Goal: Task Accomplishment & Management: Manage account settings

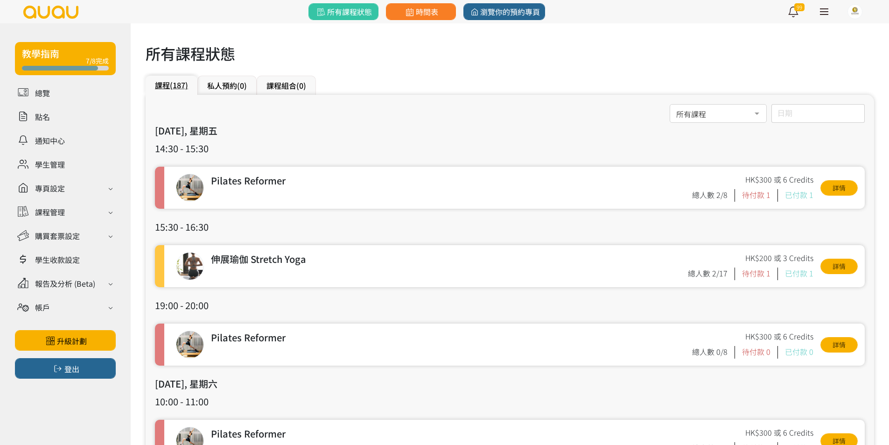
click at [400, 137] on h3 "[DATE], 星期五" at bounding box center [510, 131] width 710 height 14
drag, startPoint x: 839, startPoint y: 186, endPoint x: 842, endPoint y: 211, distance: 25.8
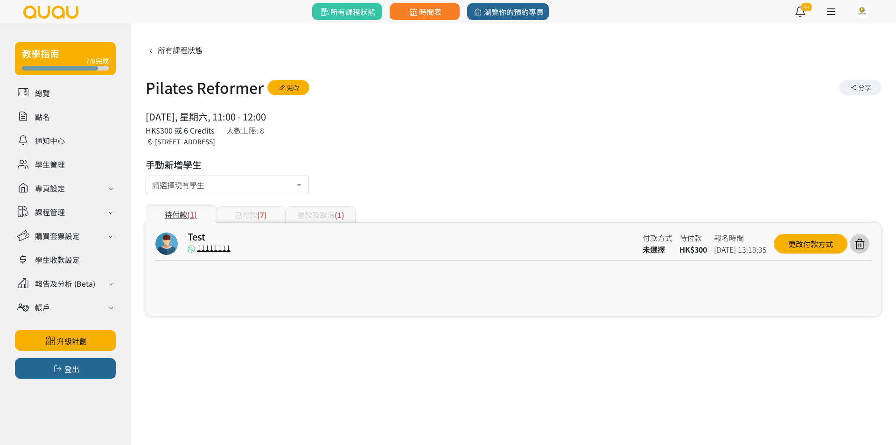
click at [250, 221] on div "已付款 (7)" at bounding box center [251, 214] width 70 height 16
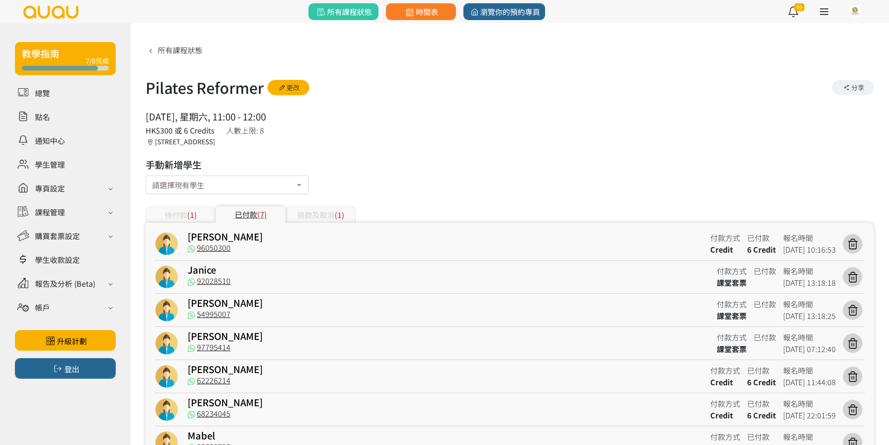
scroll to position [50, 0]
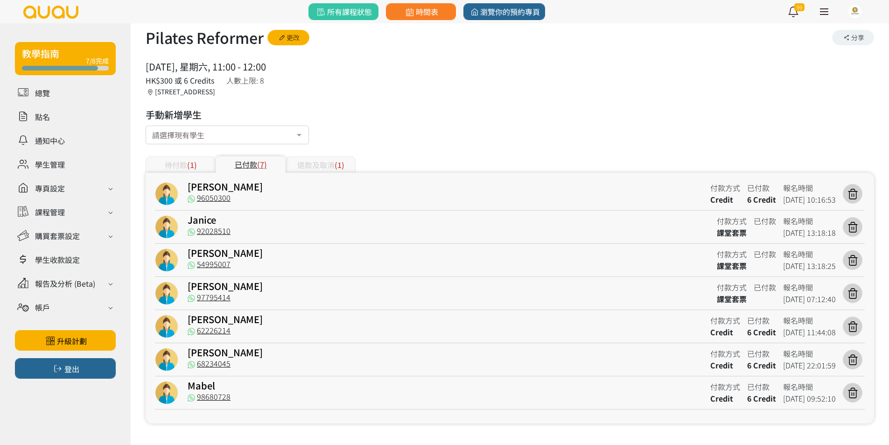
click at [318, 160] on div "退款及取消 (1)" at bounding box center [321, 164] width 70 height 16
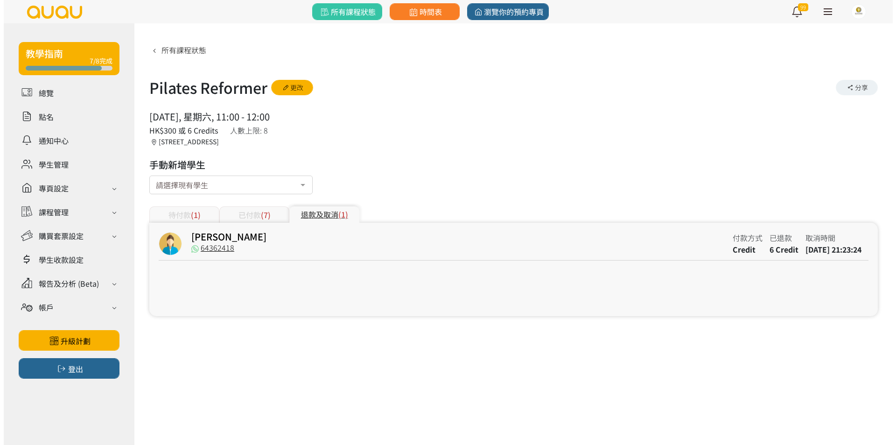
scroll to position [0, 0]
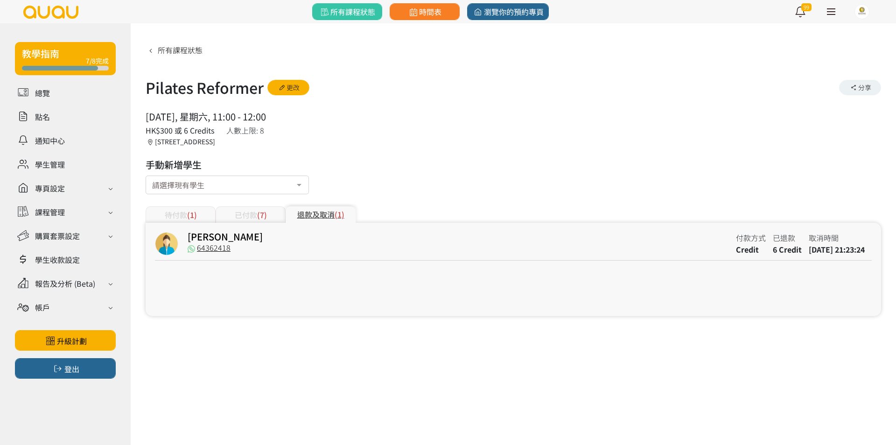
click at [275, 209] on div "已付款 (7)" at bounding box center [251, 214] width 70 height 16
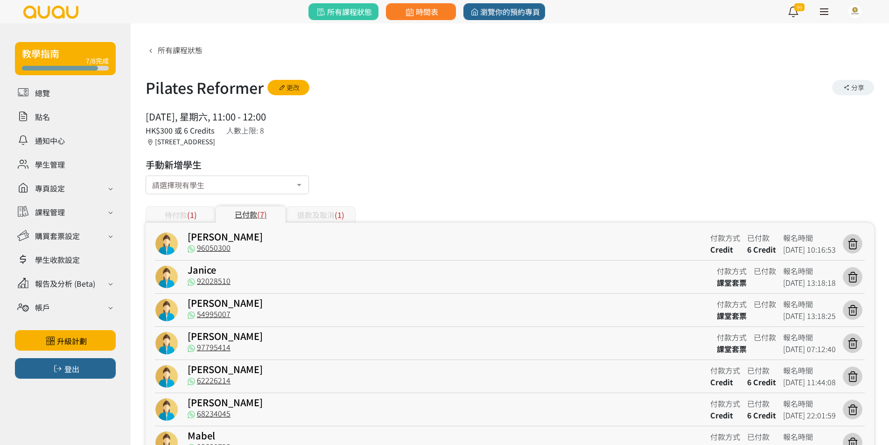
click at [196, 213] on span "(1)" at bounding box center [192, 214] width 10 height 11
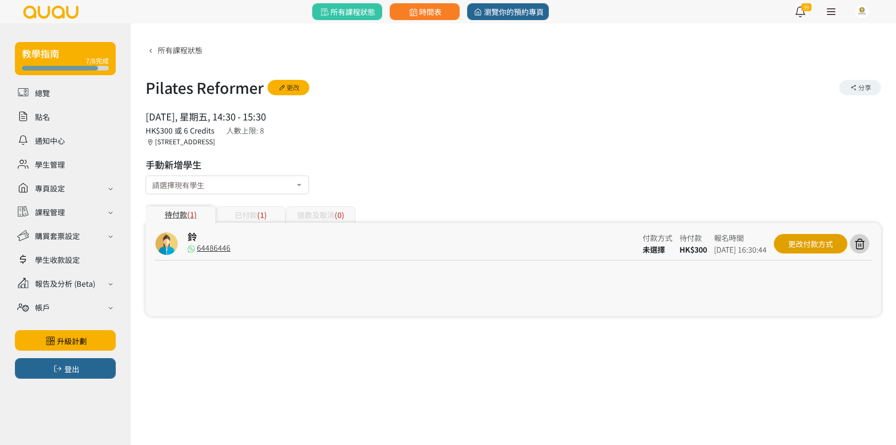
click at [827, 236] on div "更改付款方式" at bounding box center [811, 244] width 74 height 20
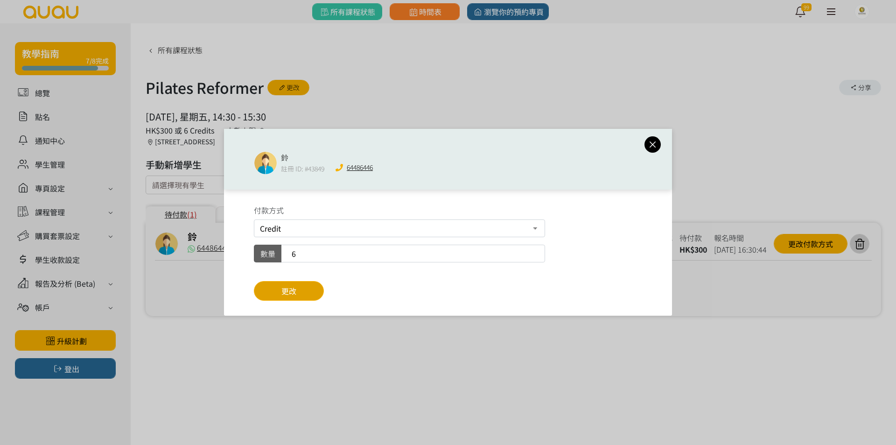
click at [312, 286] on button "更改" at bounding box center [289, 291] width 70 height 20
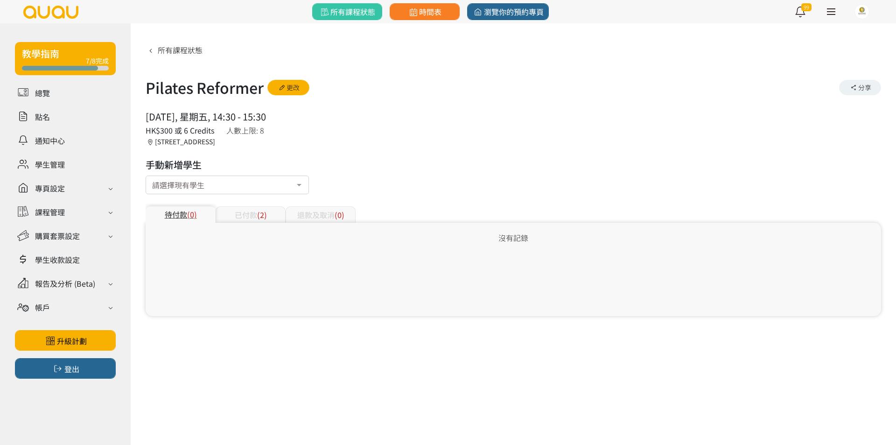
click at [233, 211] on div "已付款 (2)" at bounding box center [251, 214] width 70 height 16
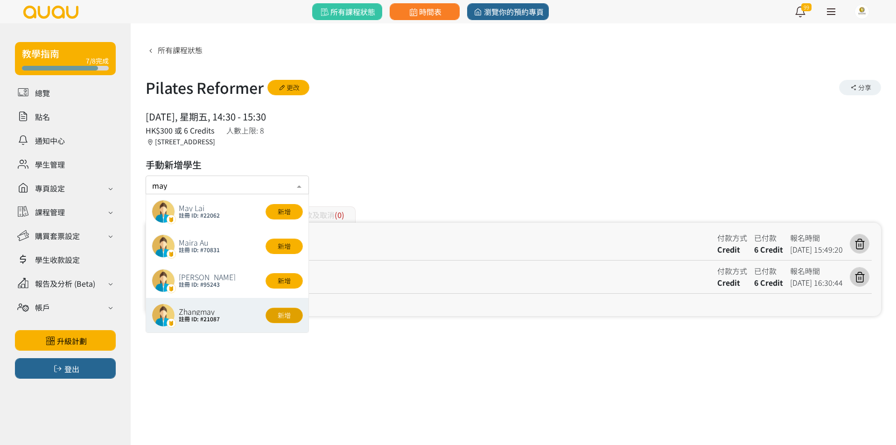
click at [294, 315] on button "新增" at bounding box center [284, 315] width 37 height 15
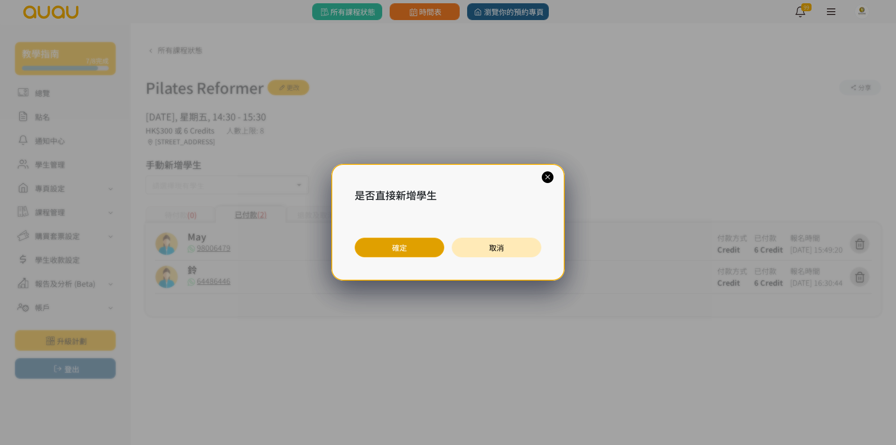
click at [391, 251] on button "確定" at bounding box center [400, 248] width 90 height 20
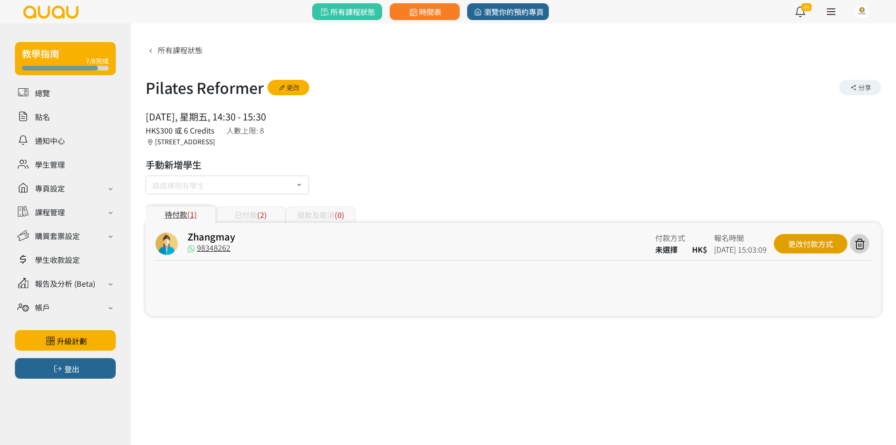
click at [821, 248] on div "更改付款方式" at bounding box center [811, 244] width 74 height 20
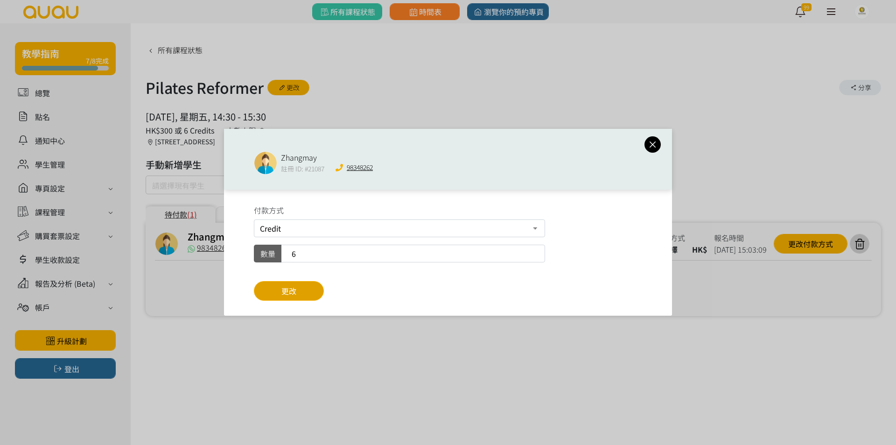
click at [296, 294] on span "更改" at bounding box center [288, 290] width 15 height 11
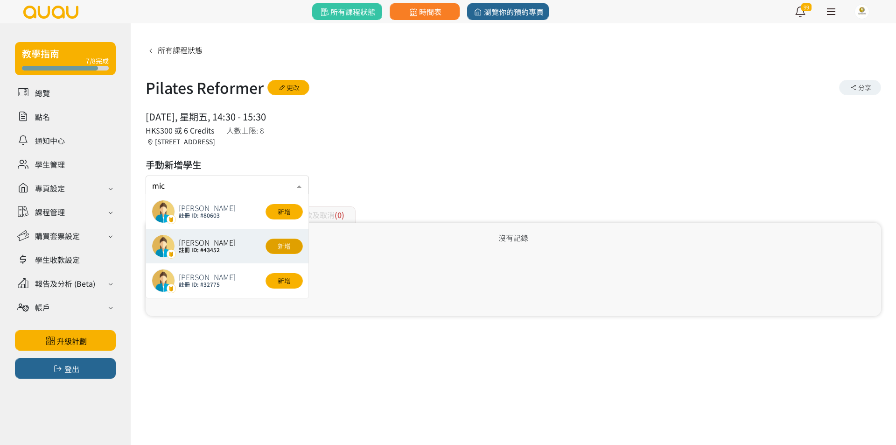
click at [289, 249] on button "新增" at bounding box center [284, 246] width 37 height 15
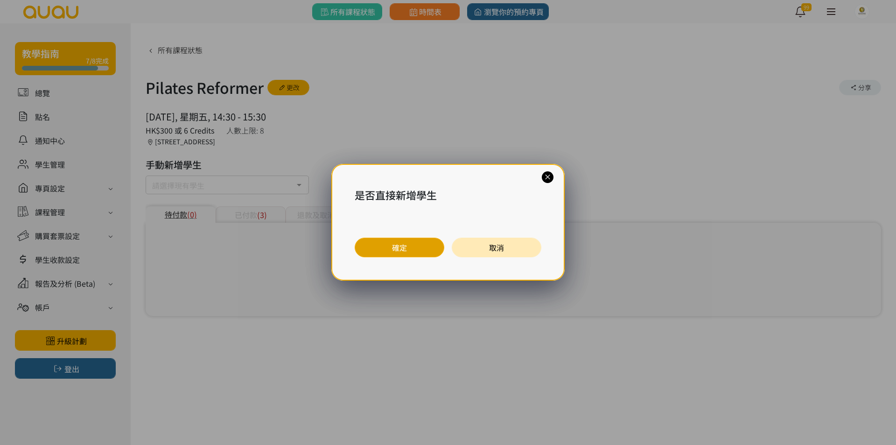
click at [381, 250] on button "確定" at bounding box center [400, 248] width 90 height 20
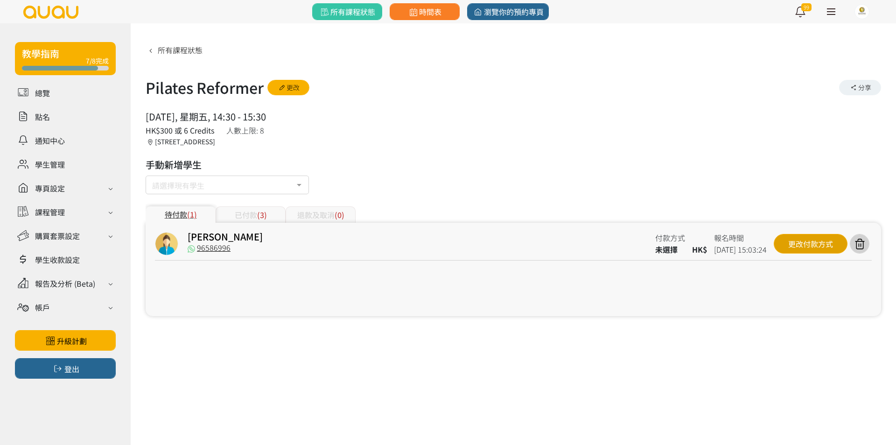
click at [814, 248] on div "更改付款方式" at bounding box center [811, 244] width 74 height 20
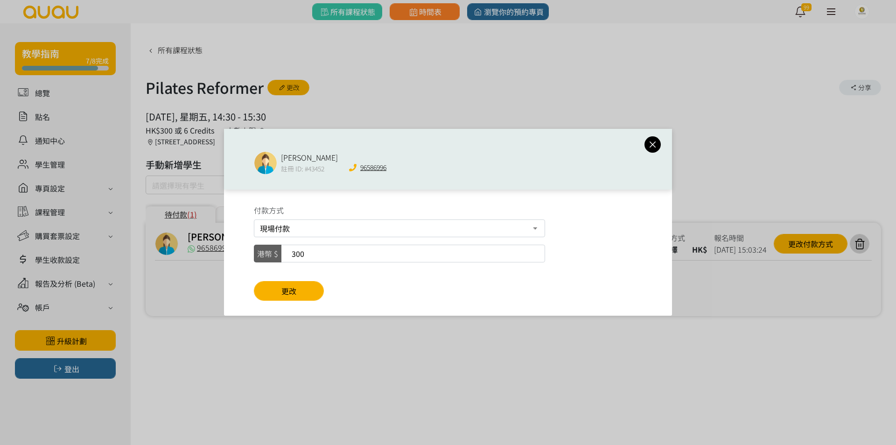
click at [654, 144] on icon at bounding box center [653, 145] width 16 height 12
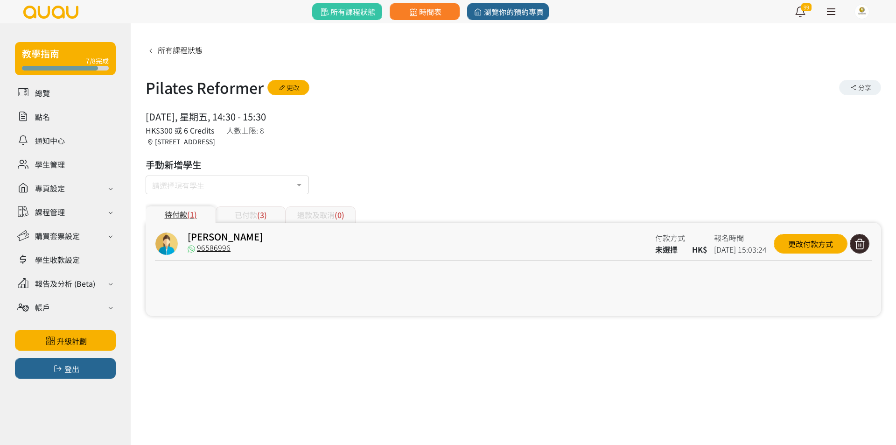
click at [854, 242] on icon at bounding box center [860, 244] width 18 height 13
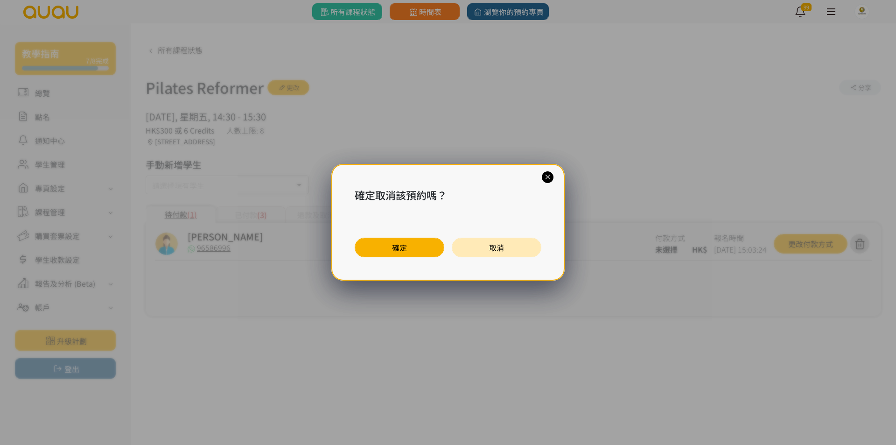
click at [492, 245] on button "取消" at bounding box center [497, 248] width 90 height 20
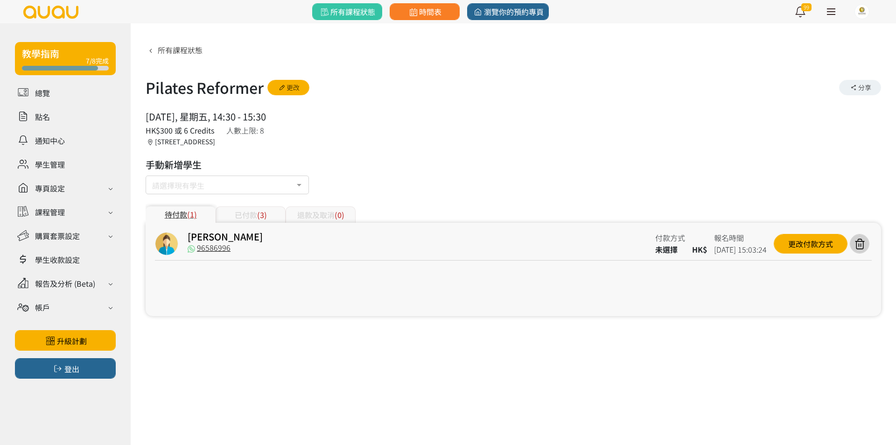
click at [152, 186] on input "text" at bounding box center [152, 182] width 0 height 9
type input "[PERSON_NAME]"
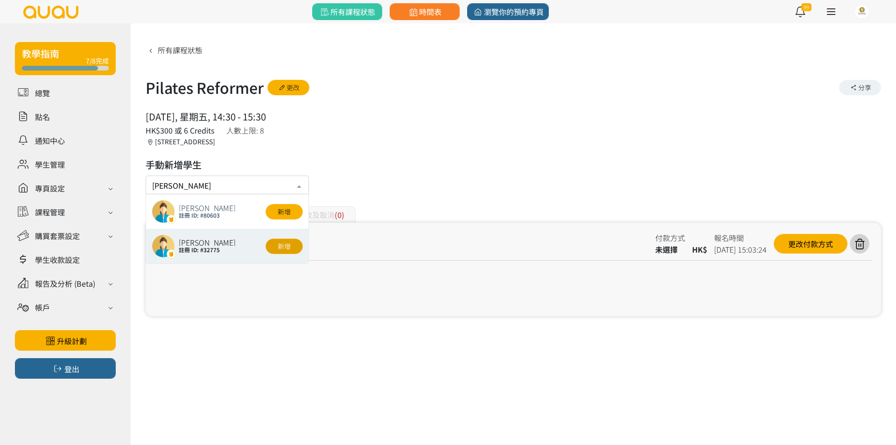
click at [286, 246] on button "新增" at bounding box center [284, 246] width 37 height 15
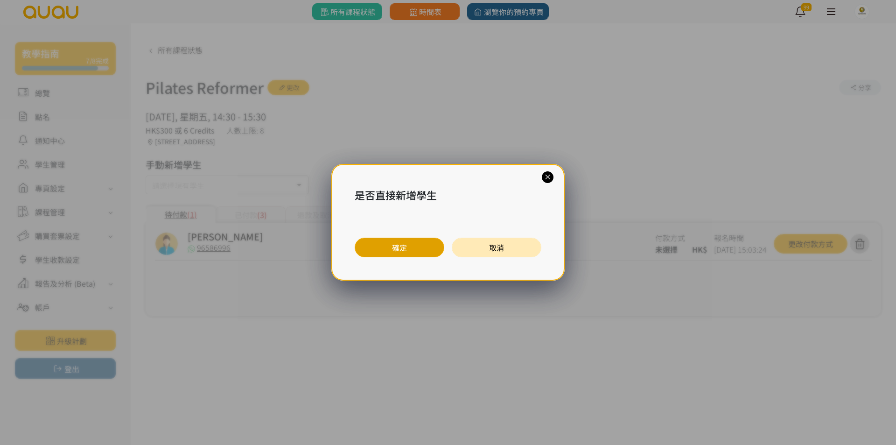
click at [409, 247] on button "確定" at bounding box center [400, 248] width 90 height 20
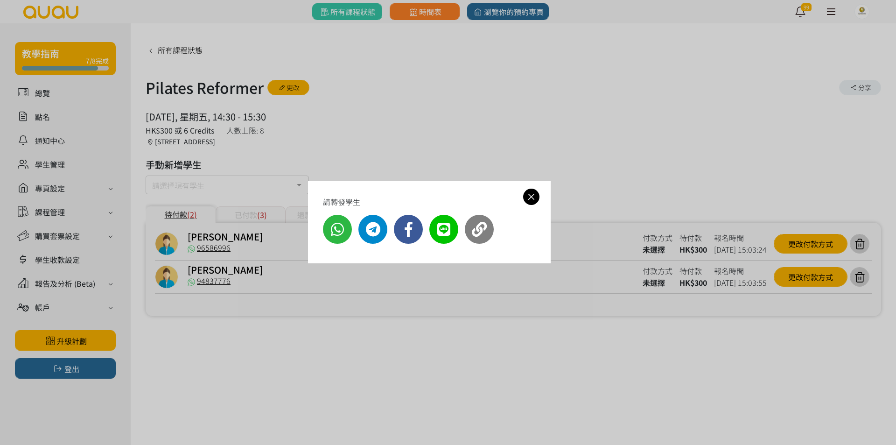
click at [792, 281] on div "請轉發學生" at bounding box center [448, 222] width 896 height 445
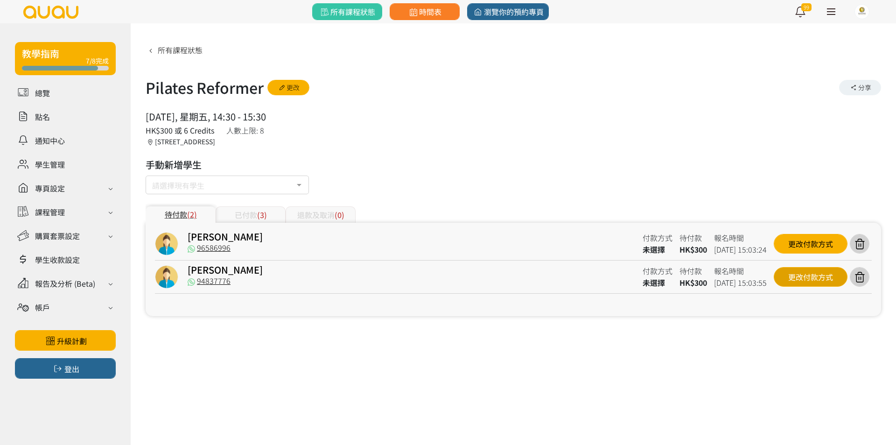
click at [792, 281] on div "更改付款方式" at bounding box center [811, 277] width 74 height 20
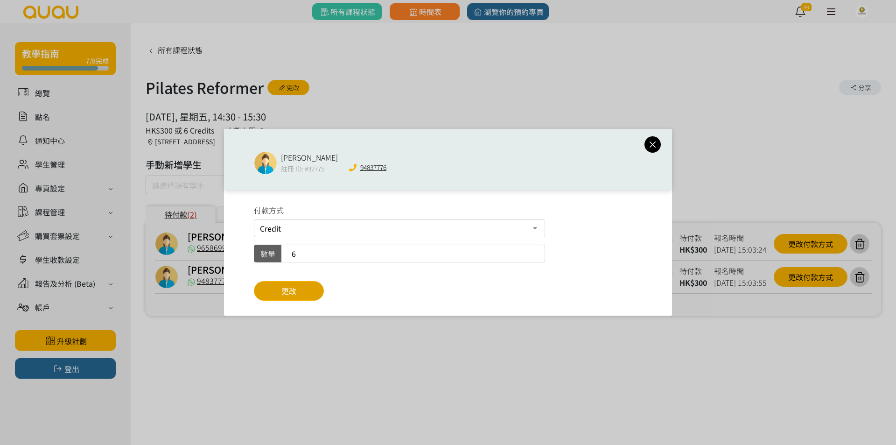
click at [274, 289] on button "更改" at bounding box center [289, 291] width 70 height 20
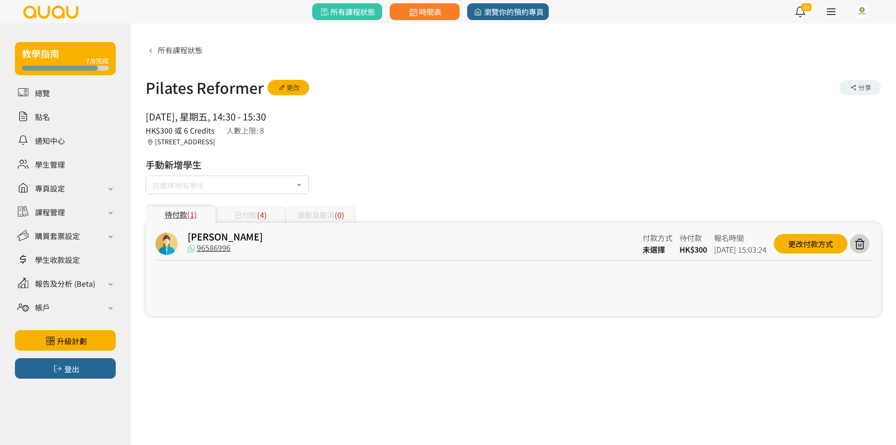
click at [863, 250] on icon at bounding box center [860, 244] width 18 height 13
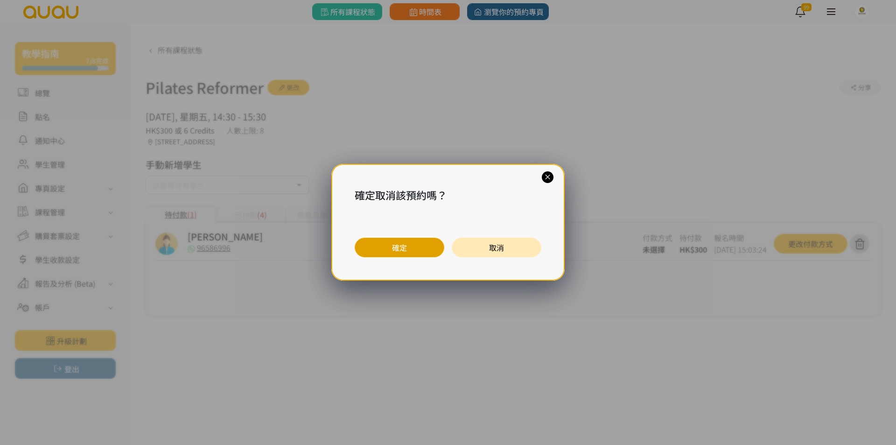
click at [402, 249] on button "確定" at bounding box center [400, 248] width 90 height 20
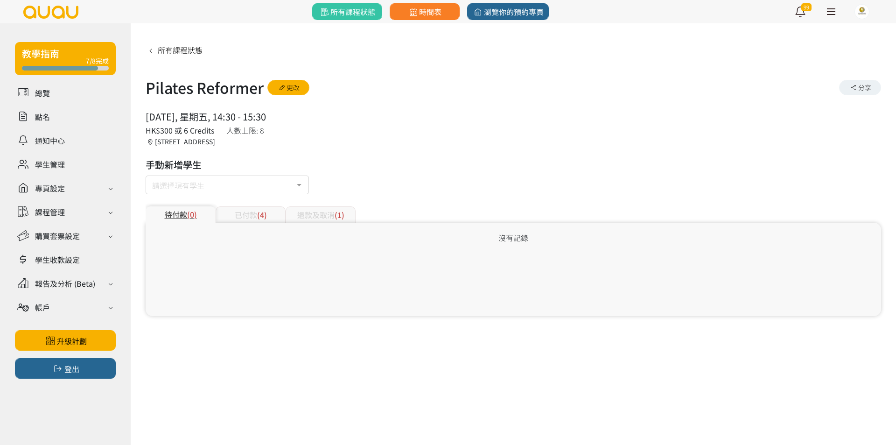
click at [254, 219] on div "已付款 (4)" at bounding box center [251, 214] width 70 height 16
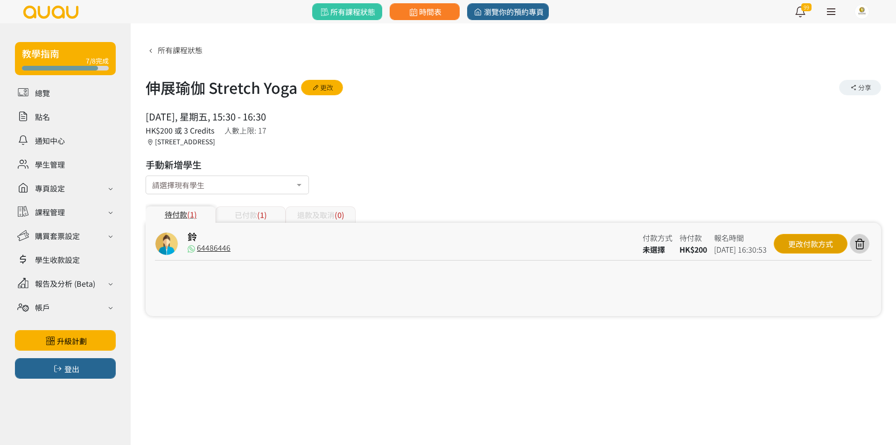
click at [803, 236] on div "更改付款方式" at bounding box center [811, 244] width 74 height 20
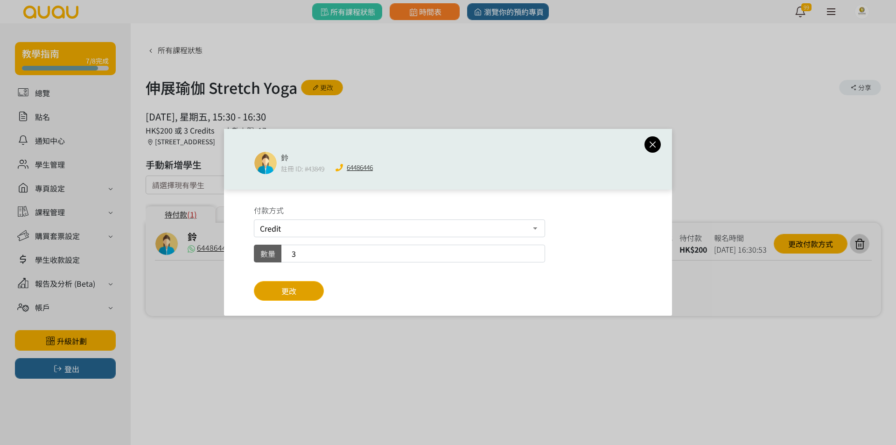
click at [314, 286] on button "更改" at bounding box center [289, 291] width 70 height 20
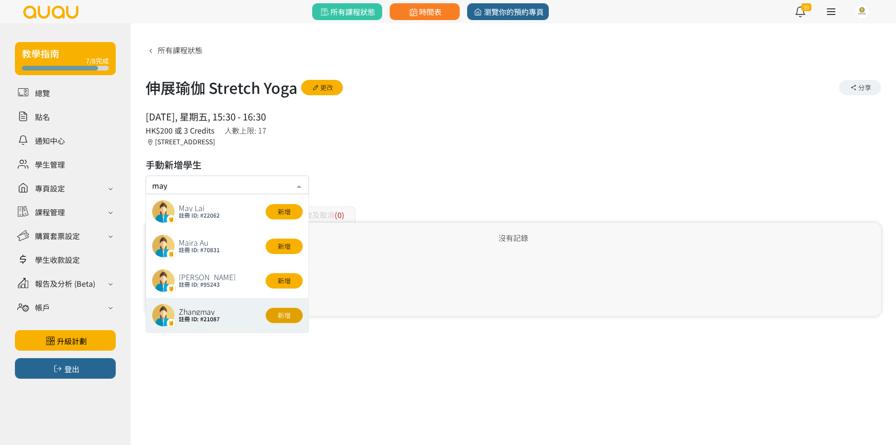
click at [285, 314] on button "新增" at bounding box center [284, 315] width 37 height 15
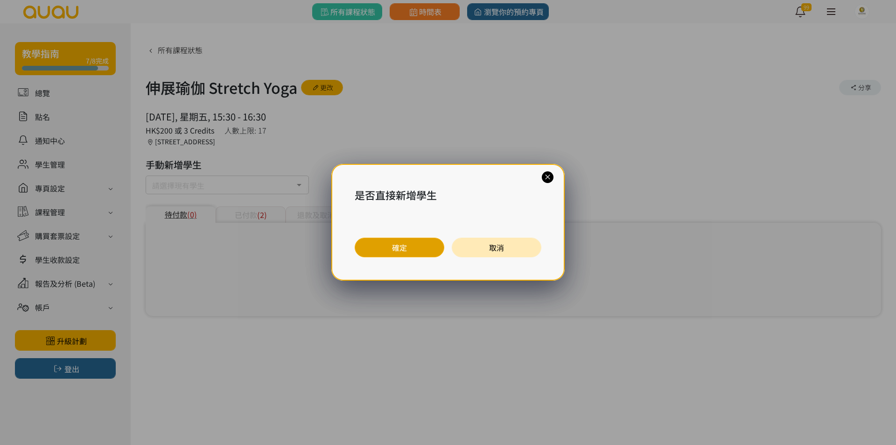
click at [400, 246] on button "確定" at bounding box center [400, 248] width 90 height 20
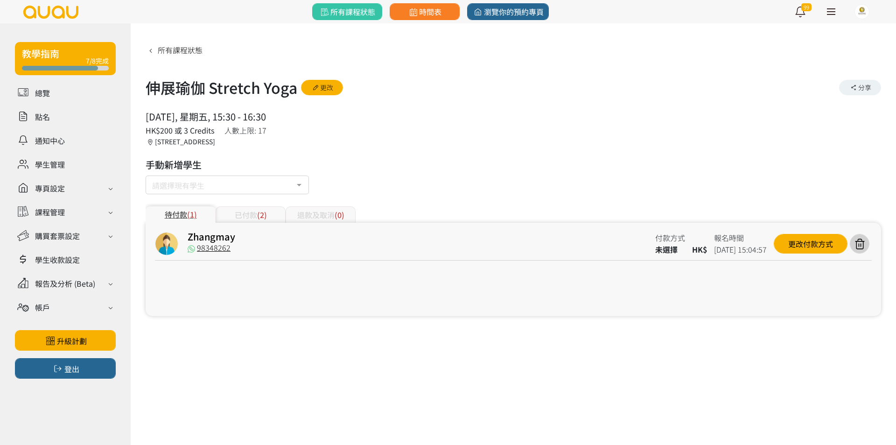
drag, startPoint x: 205, startPoint y: 187, endPoint x: 211, endPoint y: 186, distance: 5.3
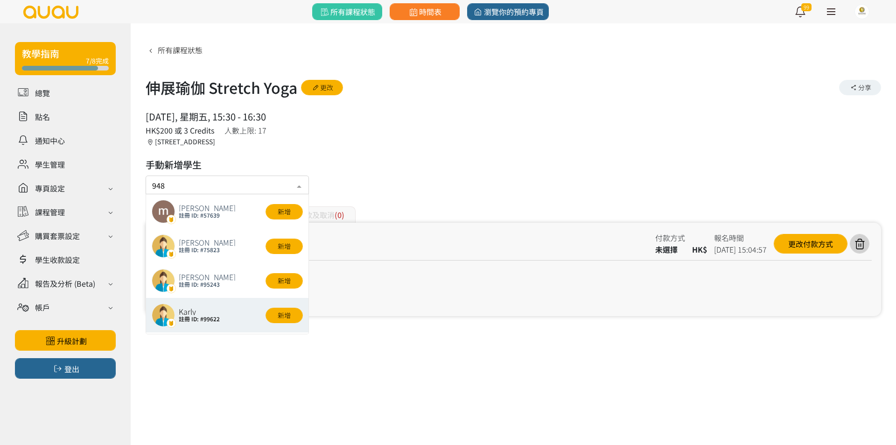
type input "9483"
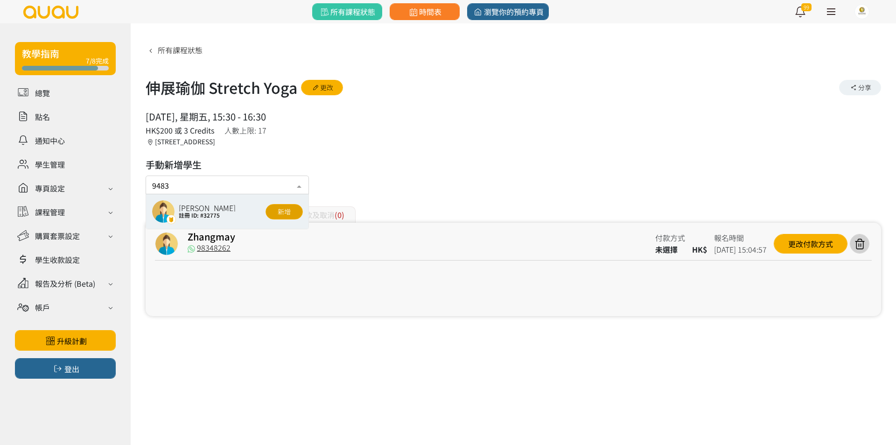
click at [282, 213] on button "新增" at bounding box center [284, 211] width 37 height 15
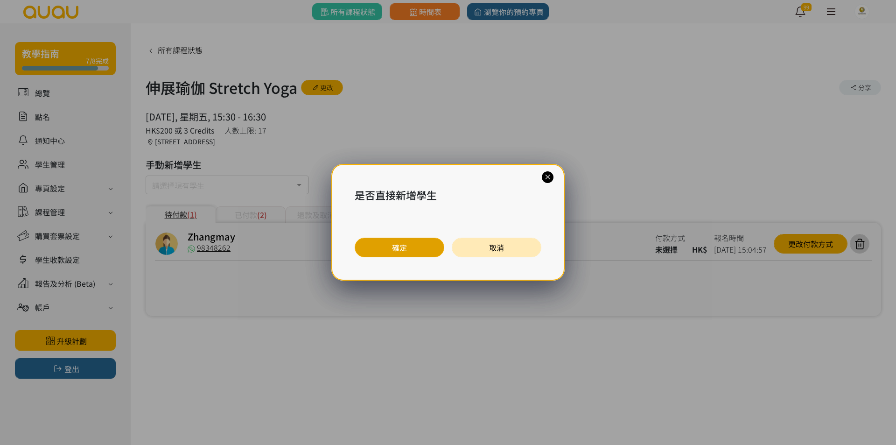
click at [413, 246] on button "確定" at bounding box center [400, 248] width 90 height 20
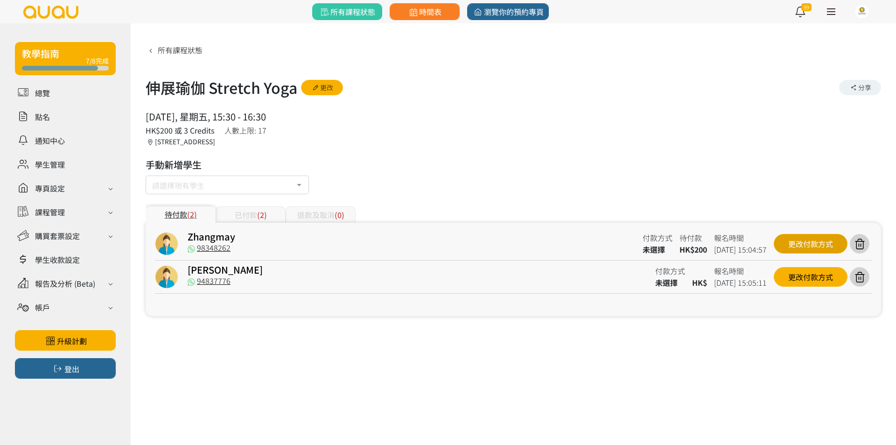
click at [801, 248] on div "更改付款方式" at bounding box center [811, 244] width 74 height 20
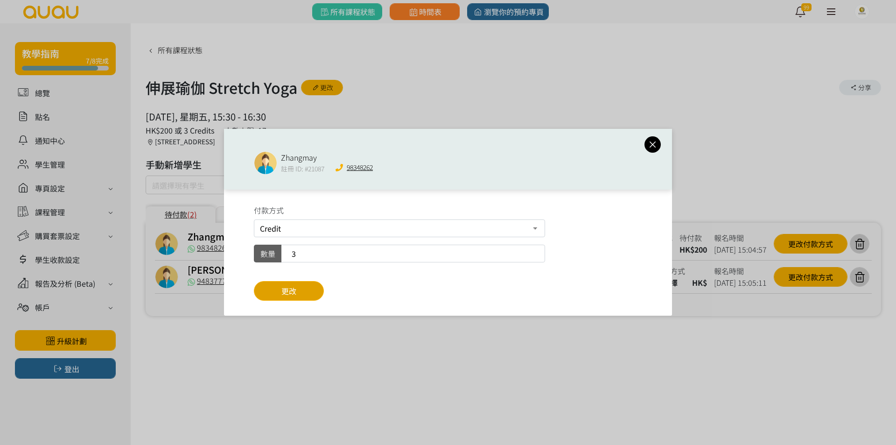
click at [299, 292] on button "更改" at bounding box center [289, 291] width 70 height 20
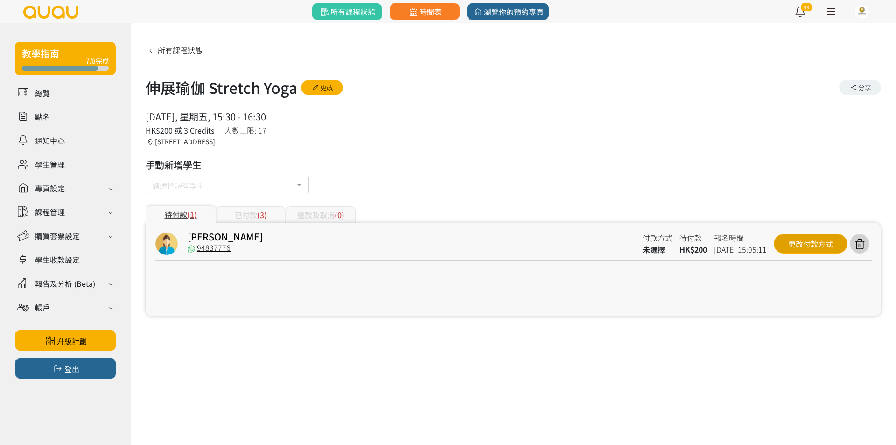
click at [791, 246] on div "更改付款方式" at bounding box center [811, 244] width 74 height 20
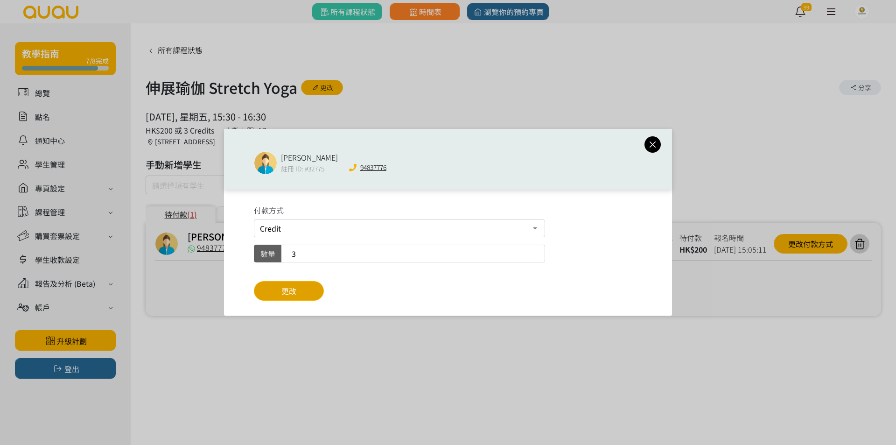
click at [294, 288] on span "更改" at bounding box center [288, 290] width 15 height 11
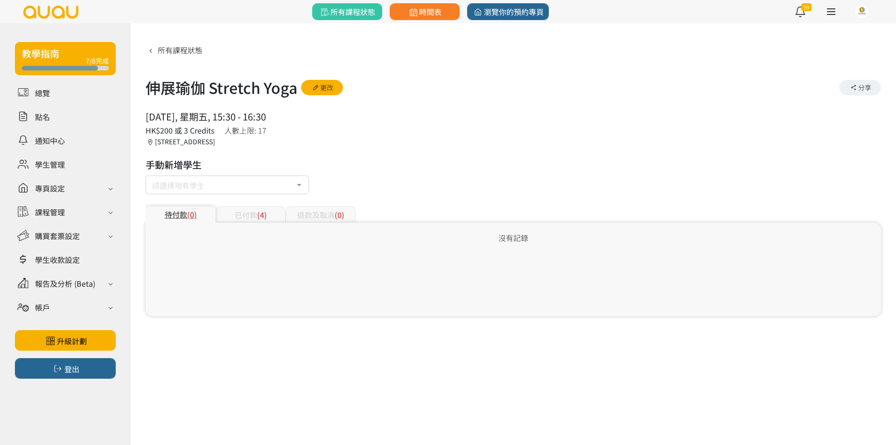
click at [229, 214] on div "已付款 (4)" at bounding box center [251, 214] width 70 height 16
